Goal: Information Seeking & Learning: Understand process/instructions

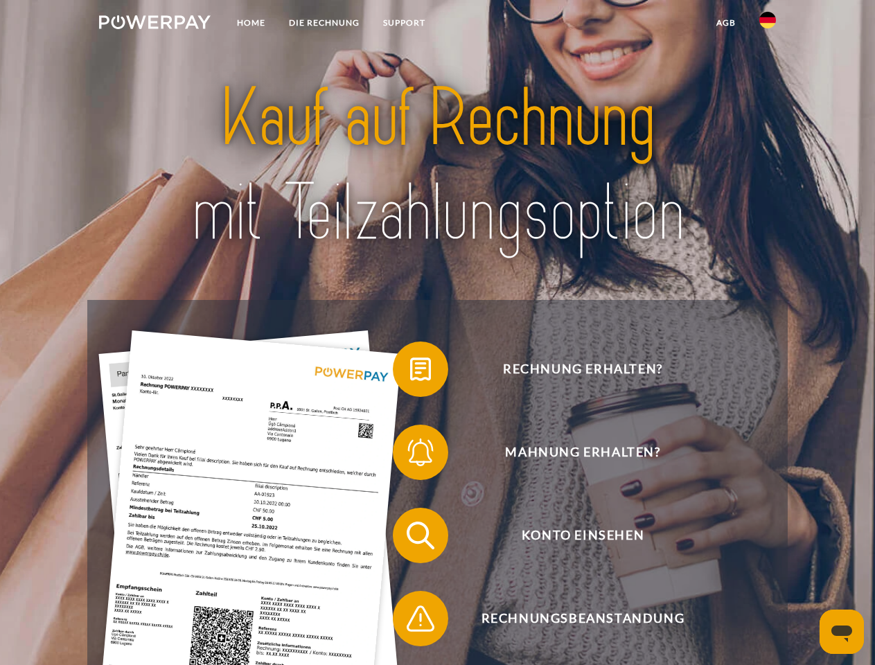
click at [155, 24] on img at bounding box center [155, 22] width 112 height 14
click at [768, 24] on img at bounding box center [768, 20] width 17 height 17
click at [726, 23] on link "agb" at bounding box center [726, 22] width 43 height 25
click at [410, 372] on span at bounding box center [399, 369] width 69 height 69
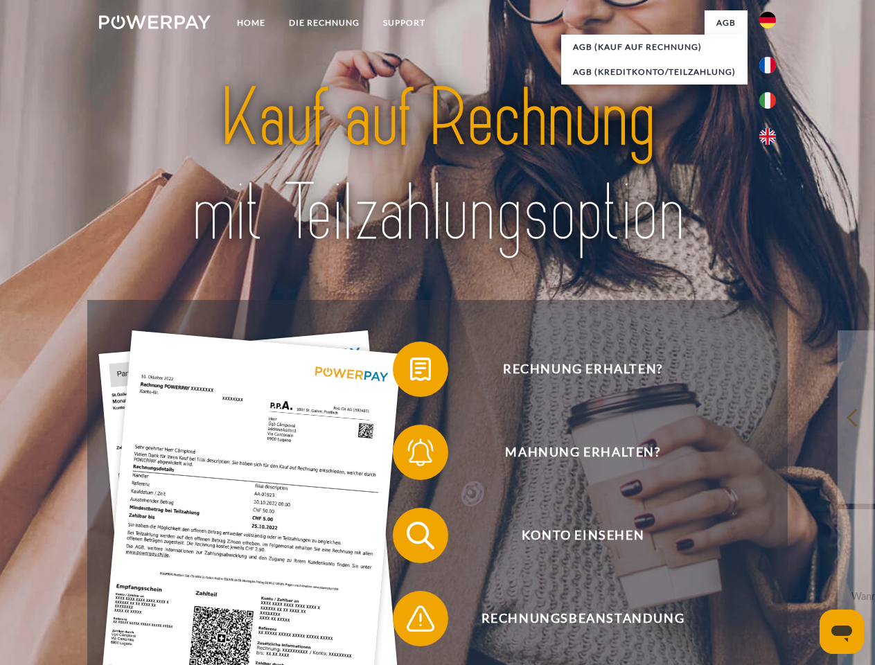
click at [410, 455] on span at bounding box center [399, 452] width 69 height 69
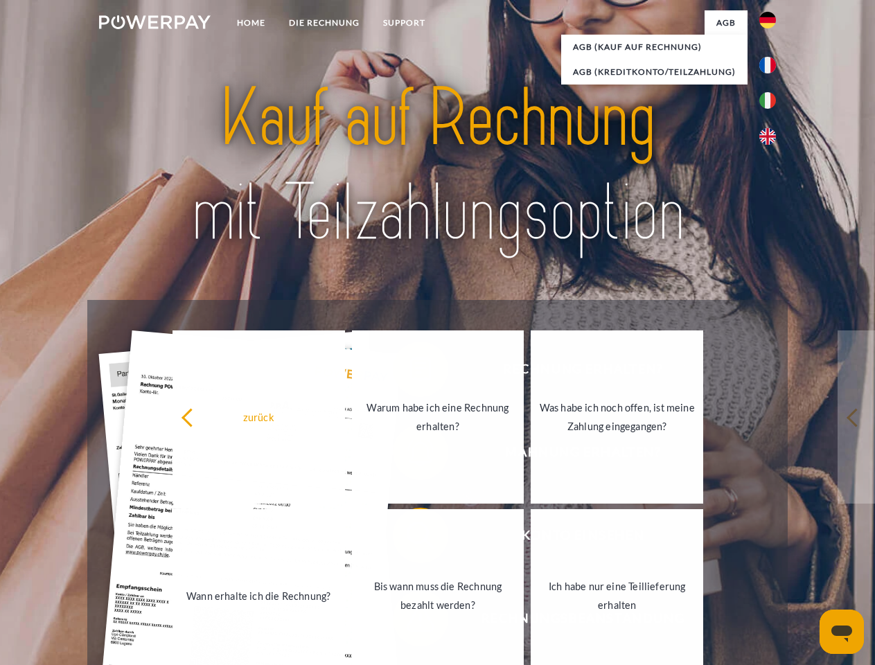
click at [410, 539] on link "Bis wann muss die Rechnung bezahlt werden?" at bounding box center [438, 595] width 173 height 173
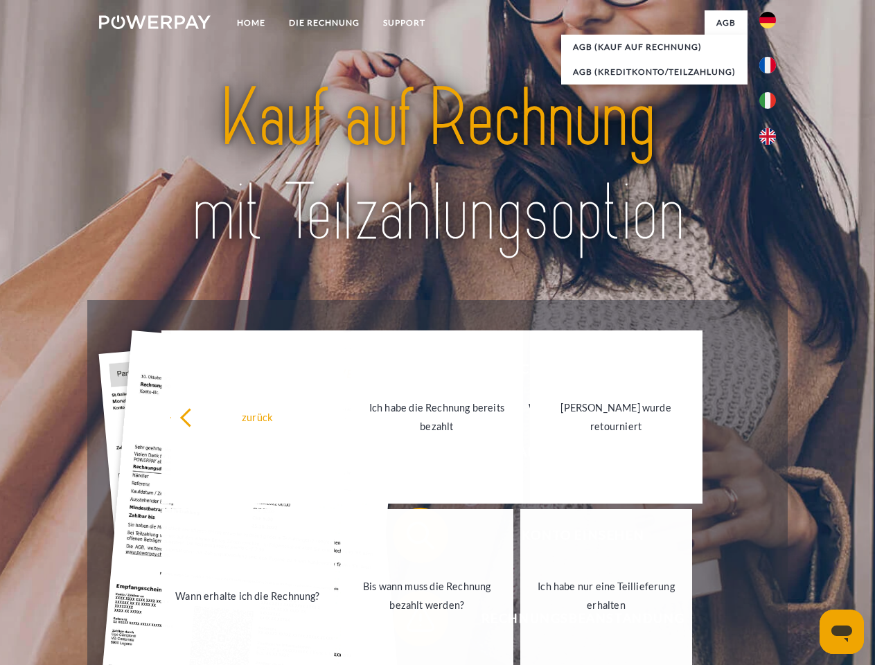
click at [410, 622] on span at bounding box center [399, 618] width 69 height 69
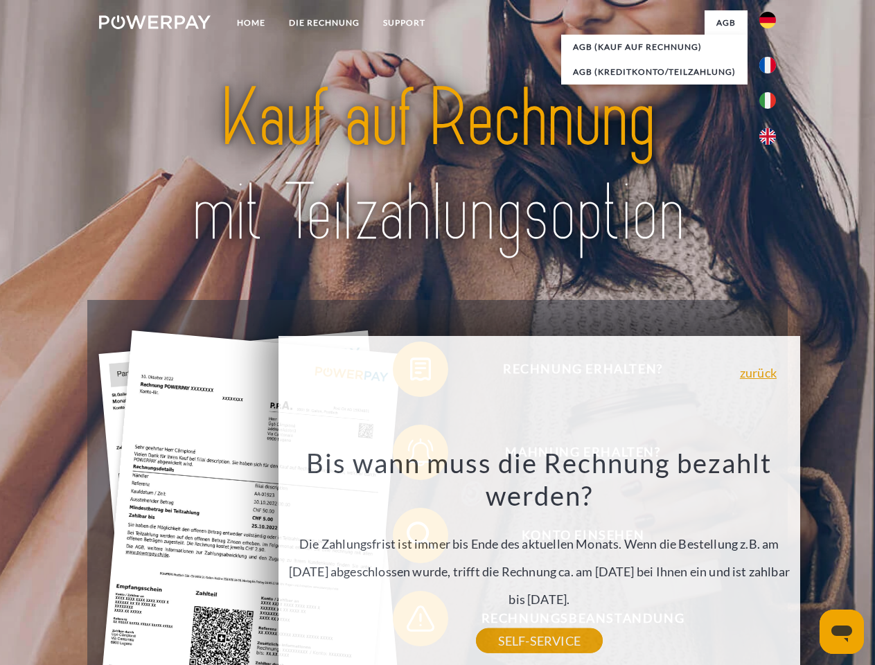
click at [842, 632] on icon "Messaging-Fenster öffnen" at bounding box center [842, 634] width 21 height 17
